Goal: Information Seeking & Learning: Learn about a topic

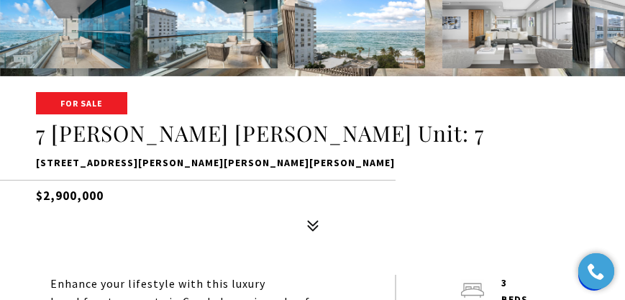
scroll to position [246, 0]
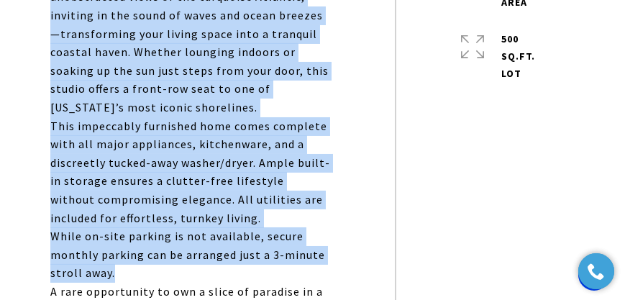
scroll to position [822, 0]
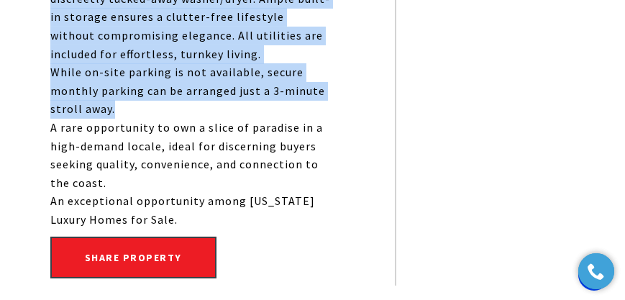
drag, startPoint x: 81, startPoint y: 218, endPoint x: 299, endPoint y: 199, distance: 219.6
copy div "Step into refined beachfront living with this exquisitely remodeled studio, nes…"
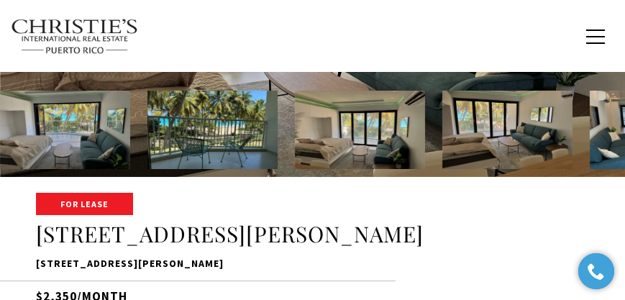
scroll to position [246, 0]
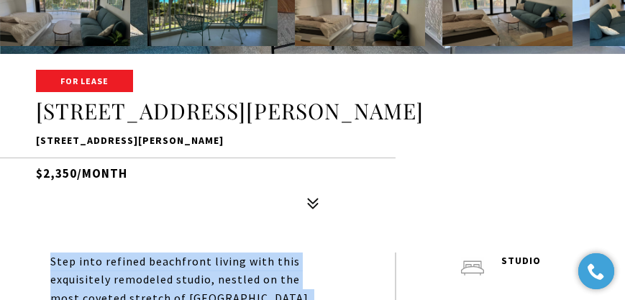
drag, startPoint x: 75, startPoint y: 170, endPoint x: 45, endPoint y: 176, distance: 30.2
click at [45, 176] on h5 "$2,350/month" at bounding box center [312, 170] width 553 height 25
copy h5 "2,350"
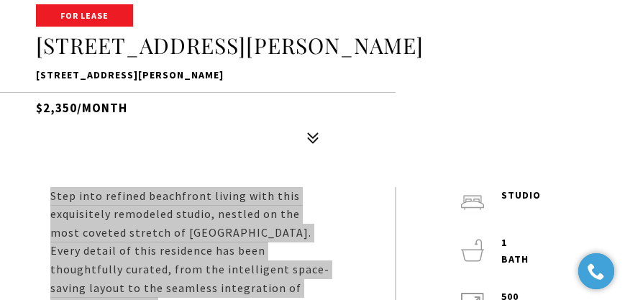
scroll to position [370, 0]
